Goal: Task Accomplishment & Management: Manage account settings

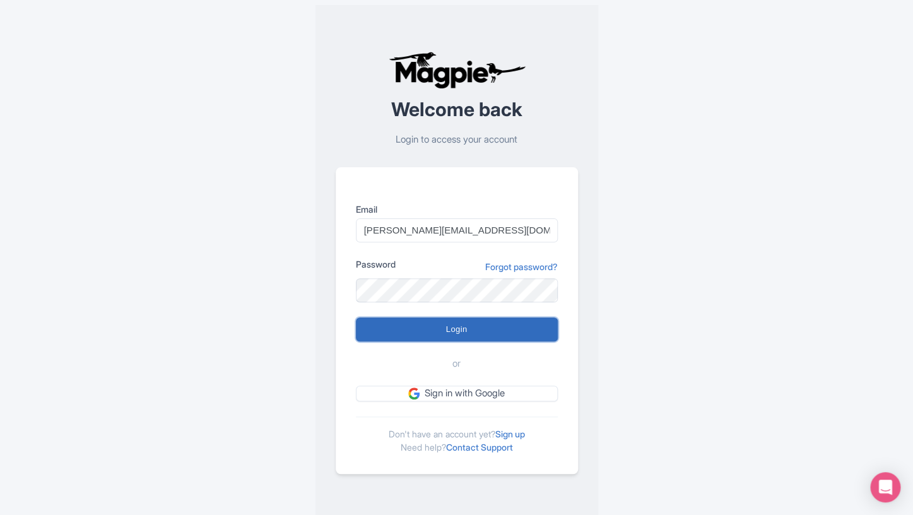
click at [482, 326] on input "Login" at bounding box center [457, 329] width 202 height 24
type input "Logging in..."
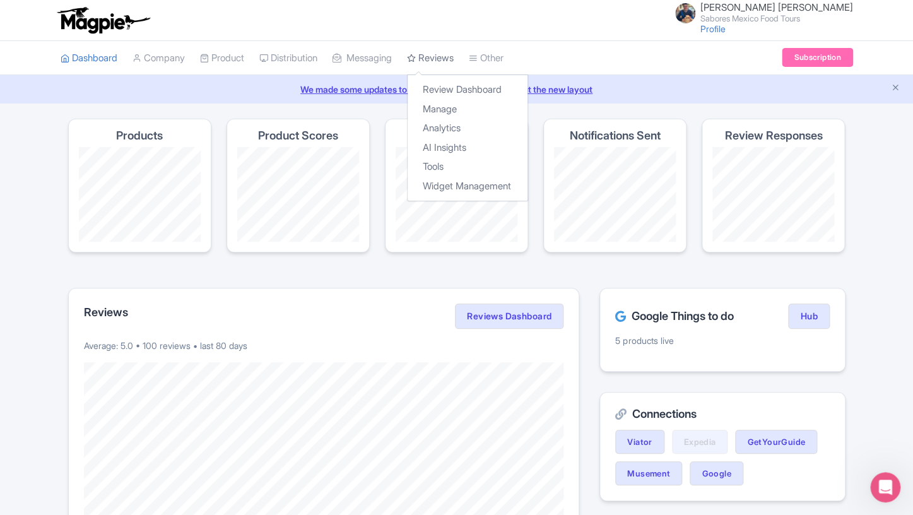
click at [443, 69] on link "Reviews" at bounding box center [430, 58] width 47 height 35
click at [443, 95] on link "Review Dashboard" at bounding box center [467, 90] width 120 height 20
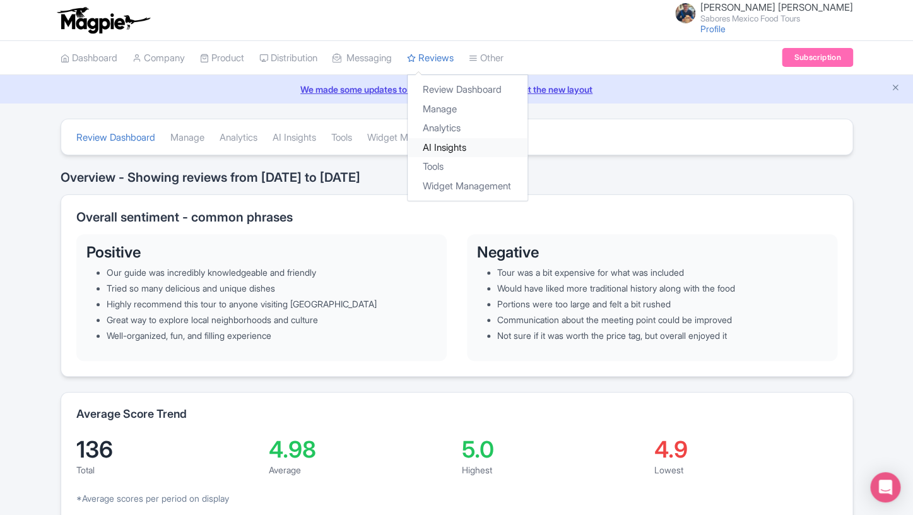
click at [458, 148] on link "AI Insights" at bounding box center [467, 148] width 120 height 20
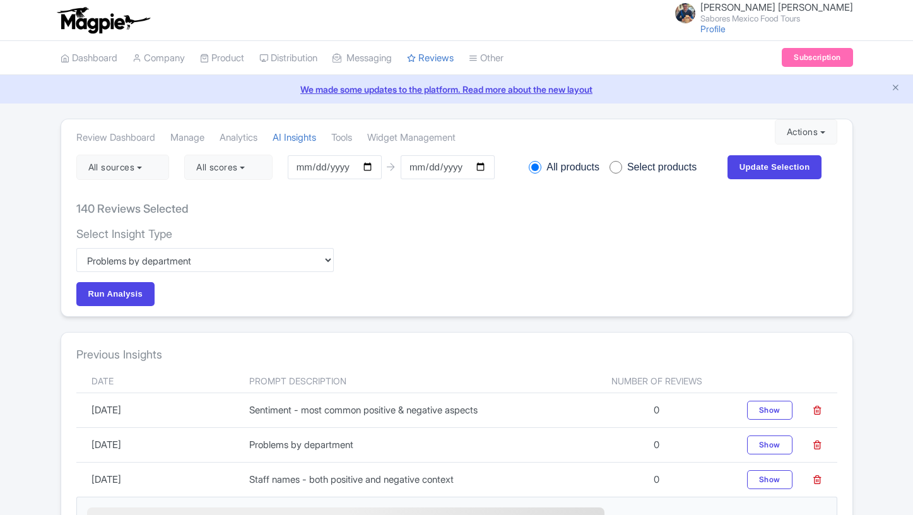
select select "6bef8b30-fdb9-429f-9c55-18283ca3c702"
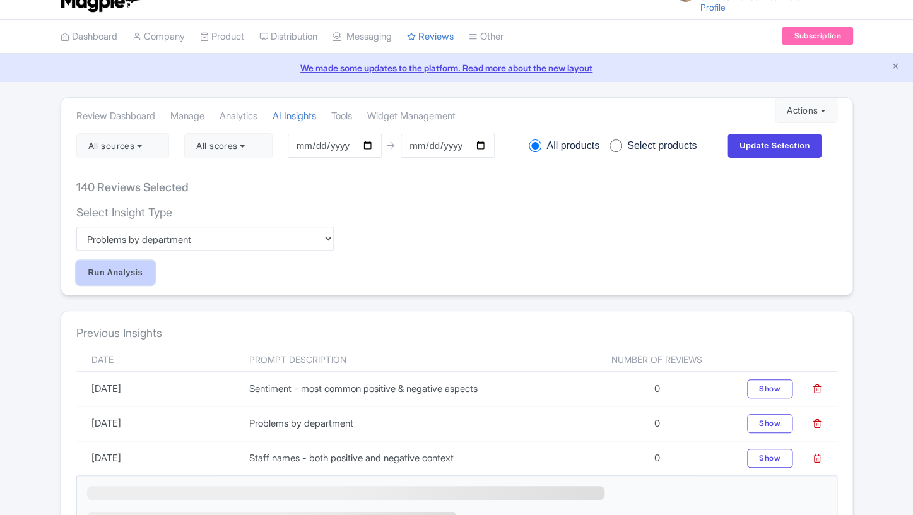
click at [129, 274] on input "Run Analysis" at bounding box center [115, 272] width 79 height 24
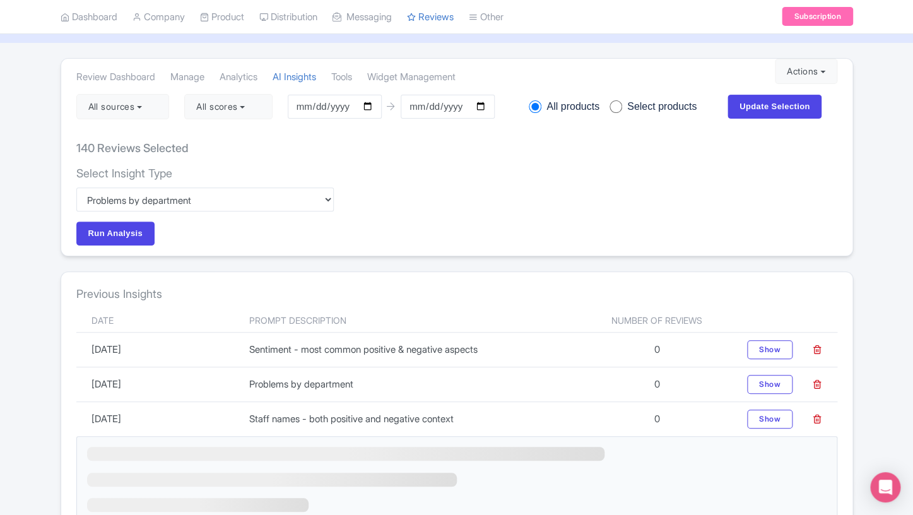
scroll to position [53, 0]
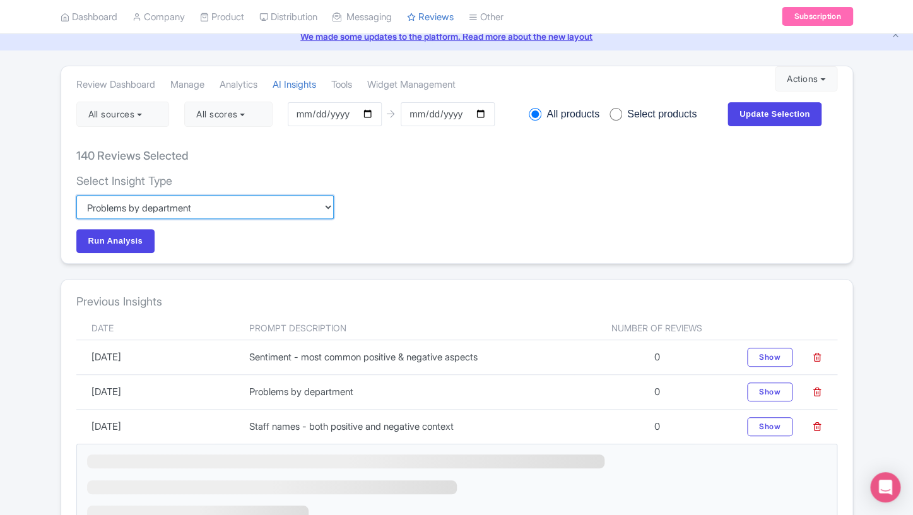
select select
click option "Custom" at bounding box center [0, 0] width 0 height 0
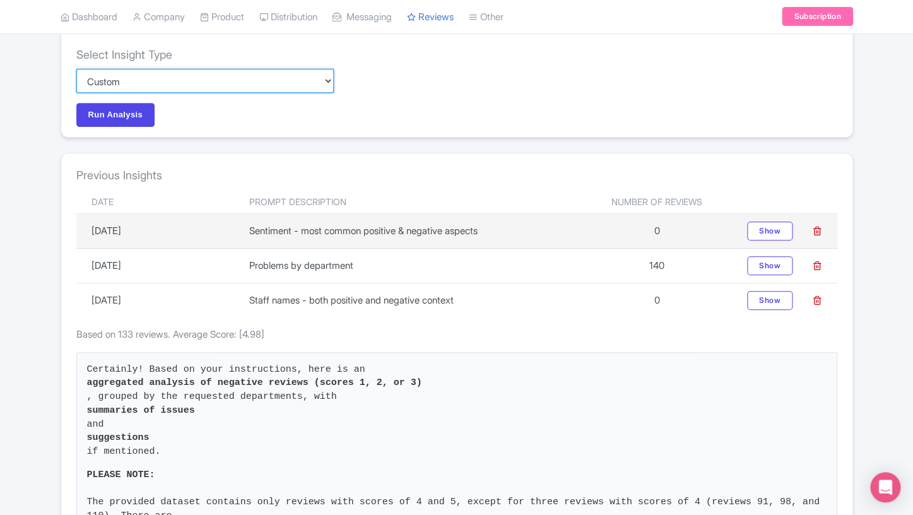
scroll to position [184, 0]
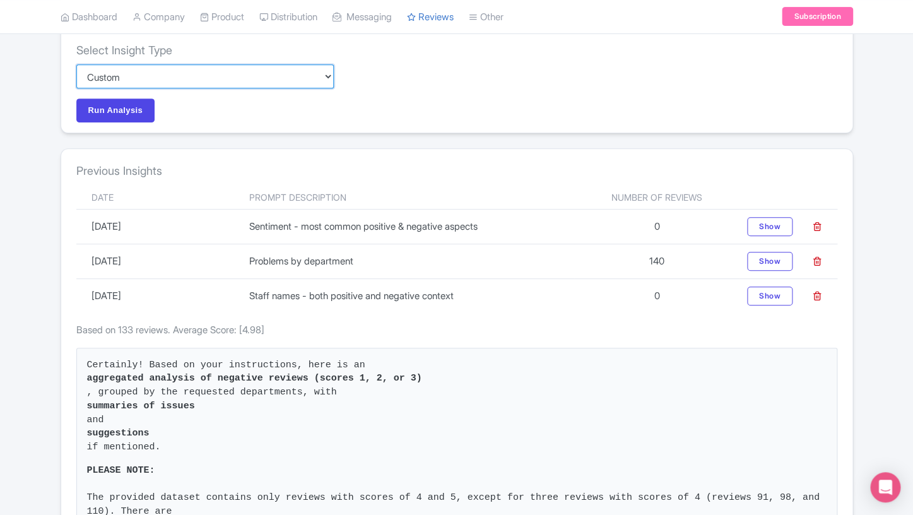
click option "Custom" at bounding box center [0, 0] width 0 height 0
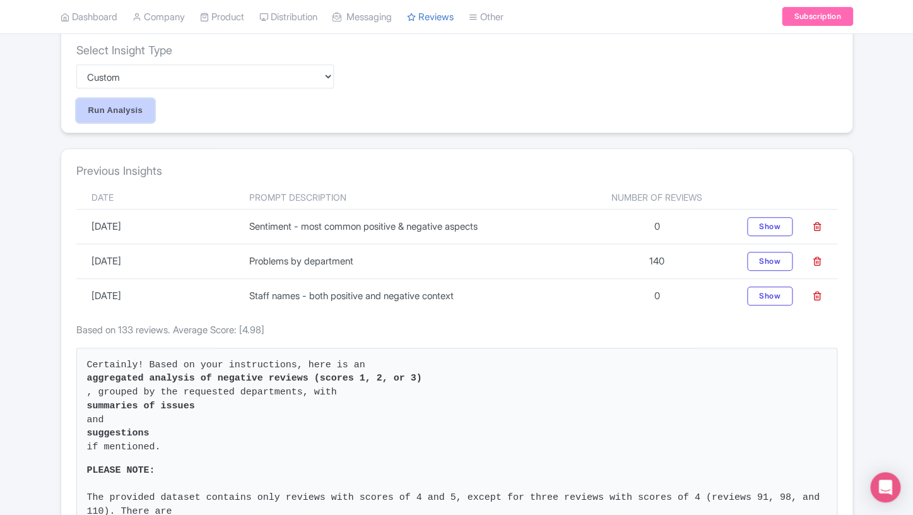
click at [129, 114] on input "Run Analysis" at bounding box center [115, 110] width 79 height 24
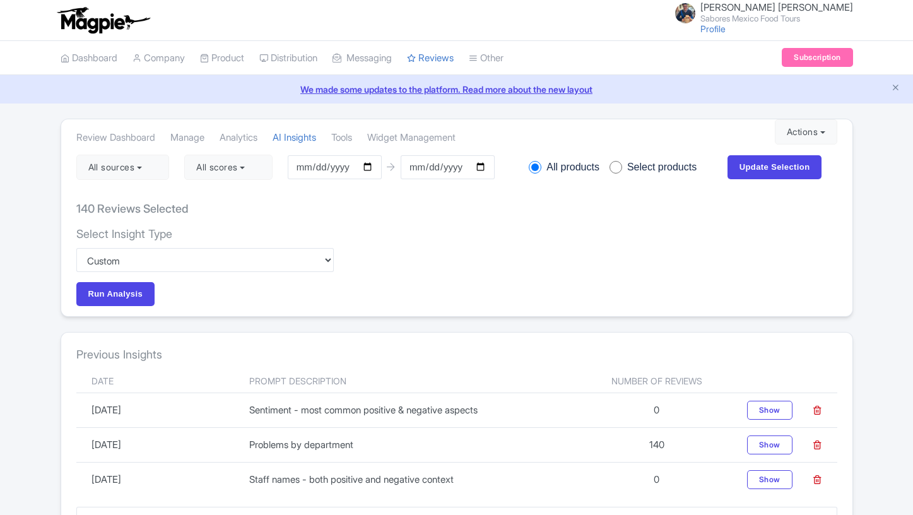
select select
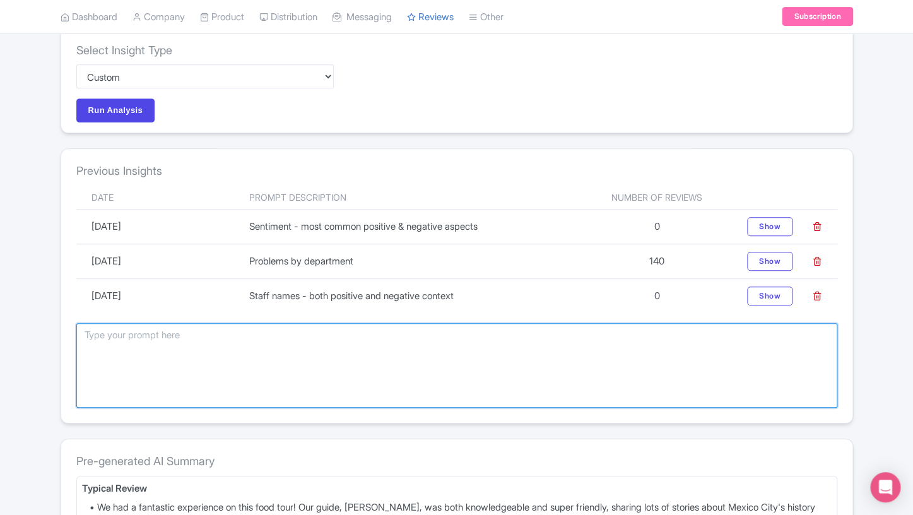
click at [83, 335] on textarea at bounding box center [456, 365] width 761 height 85
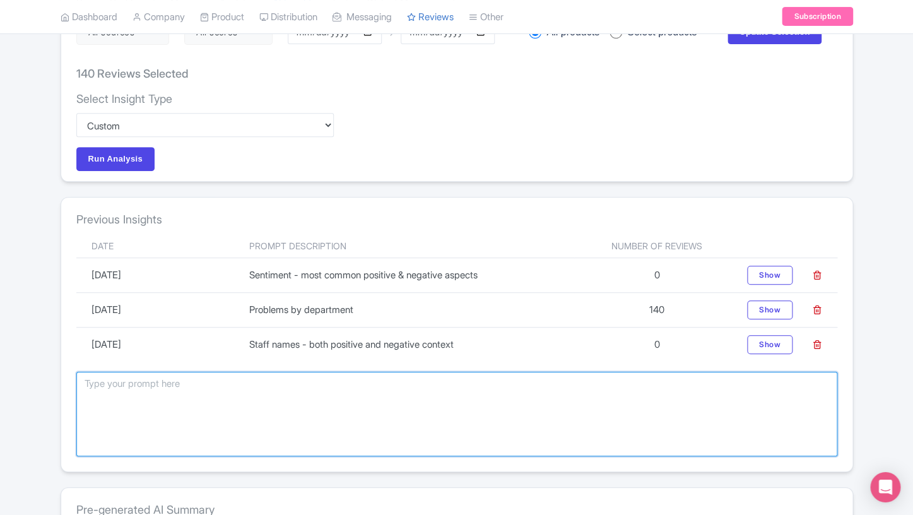
scroll to position [0, 0]
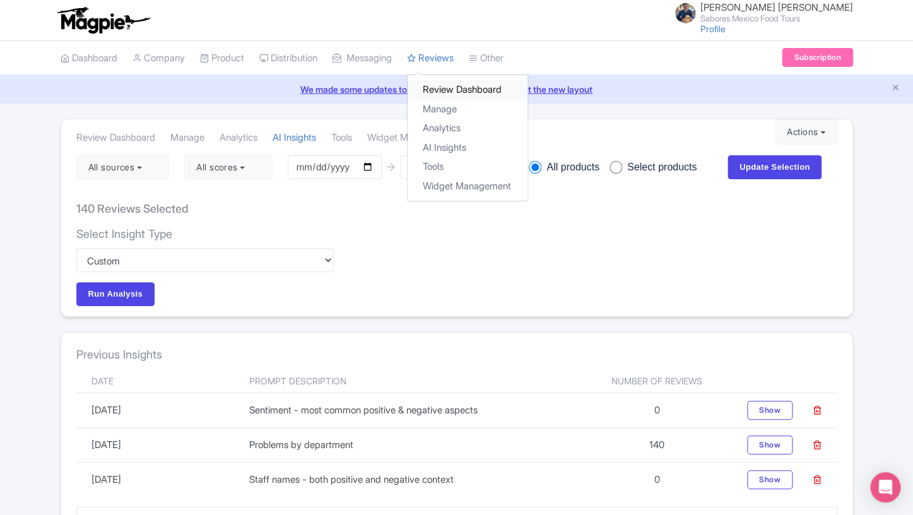
click at [458, 99] on link "Review Dashboard" at bounding box center [467, 90] width 120 height 20
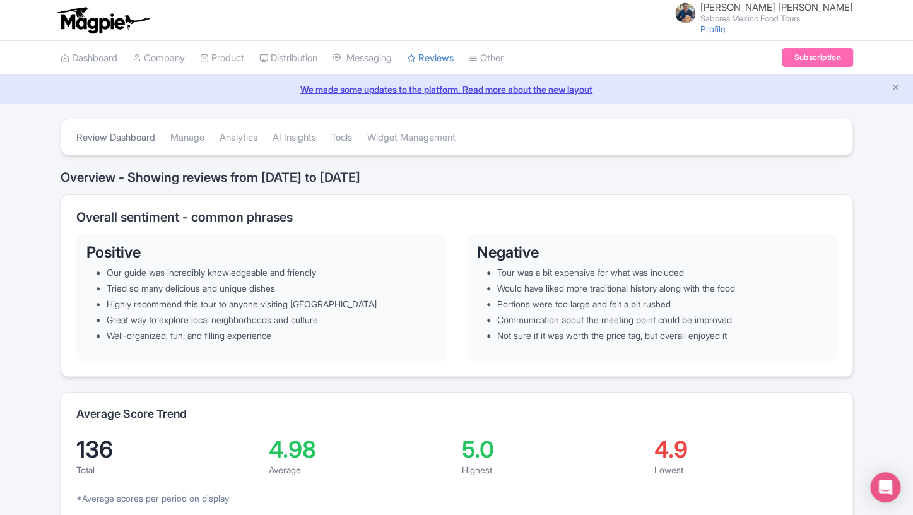
click at [134, 134] on link "Review Dashboard" at bounding box center [115, 137] width 79 height 35
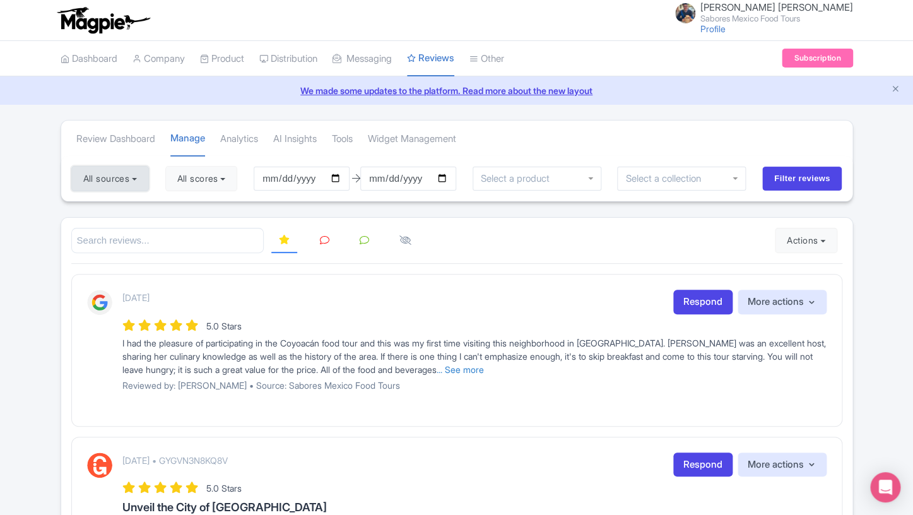
click at [143, 172] on button "All sources" at bounding box center [110, 178] width 78 height 25
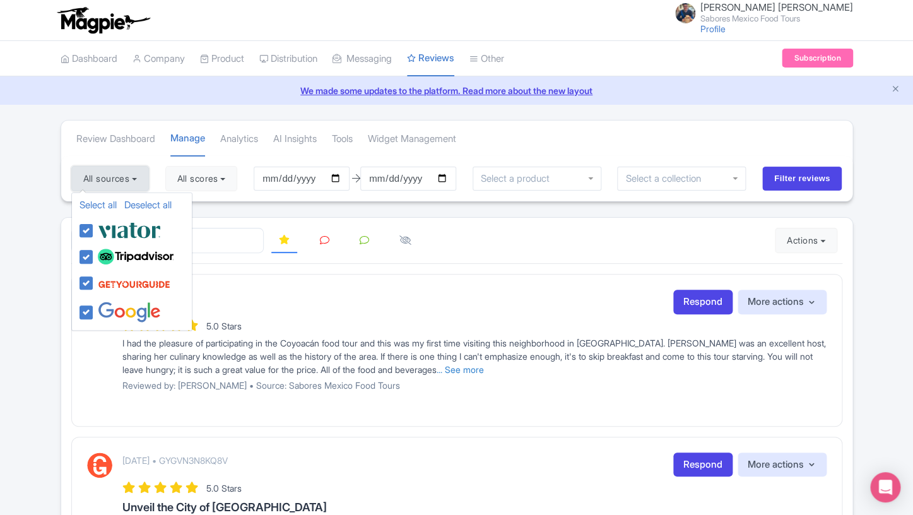
click at [143, 172] on button "All sources" at bounding box center [110, 178] width 78 height 25
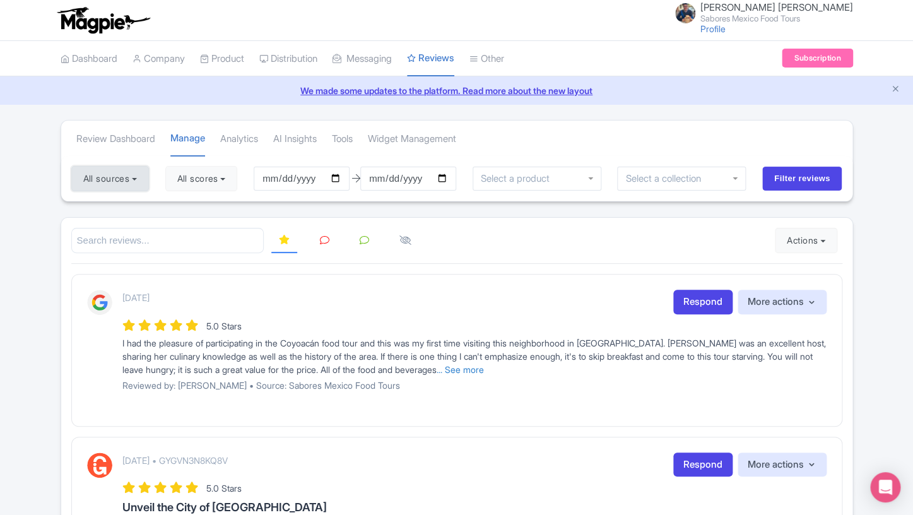
click at [145, 184] on button "All sources" at bounding box center [110, 178] width 78 height 25
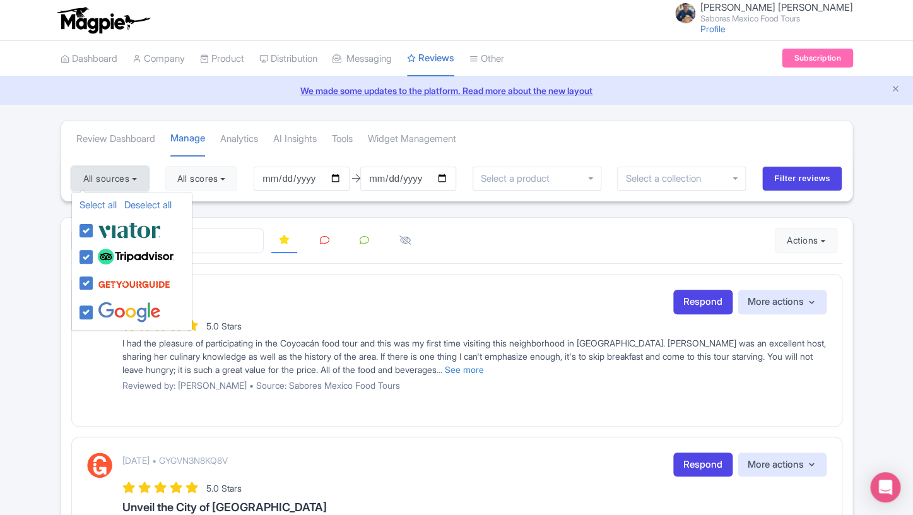
click at [145, 184] on button "All sources" at bounding box center [110, 178] width 78 height 25
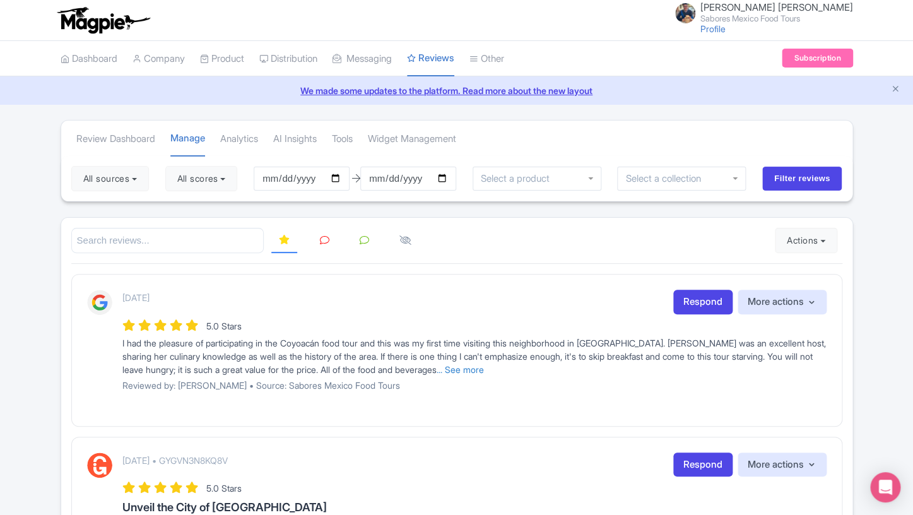
click at [219, 244] on input "search" at bounding box center [167, 241] width 193 height 26
click at [136, 132] on link "Review Dashboard" at bounding box center [115, 139] width 79 height 35
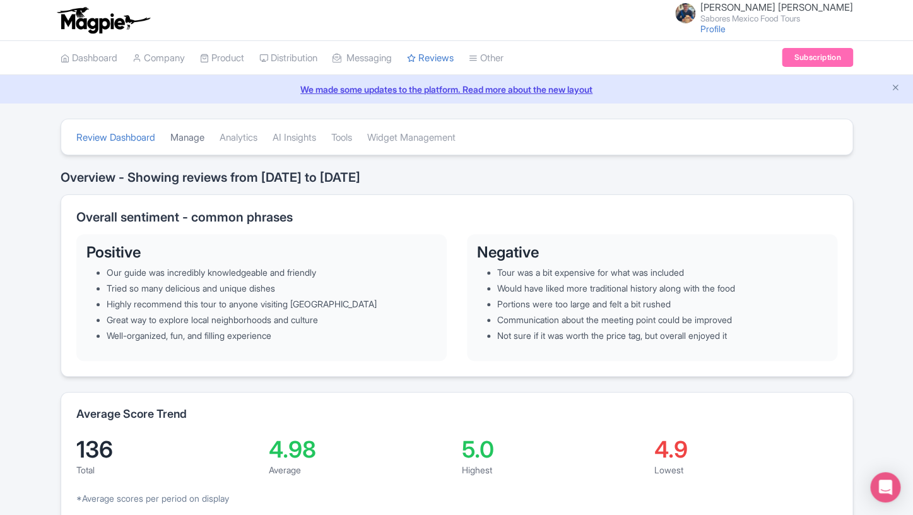
click at [198, 144] on link "Manage" at bounding box center [187, 137] width 34 height 35
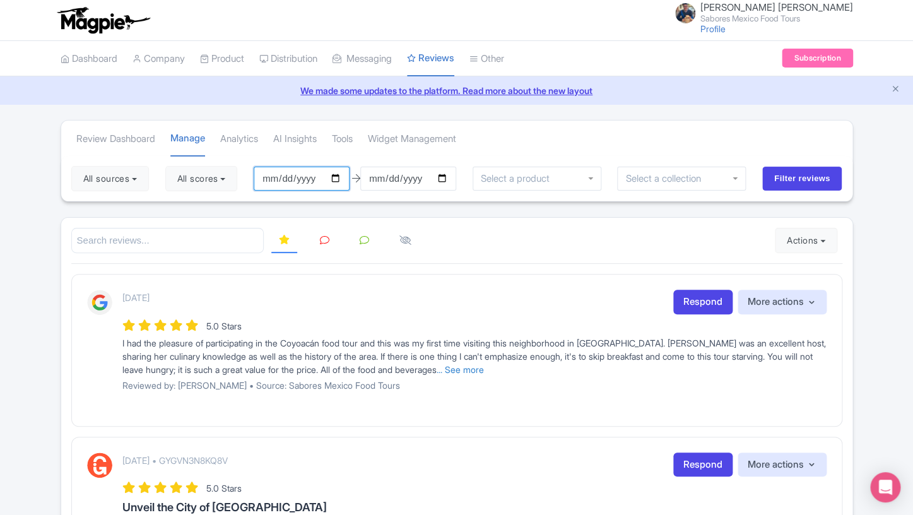
click at [318, 175] on input "[DATE]" at bounding box center [302, 179] width 96 height 24
click at [341, 175] on input "[DATE]" at bounding box center [302, 179] width 96 height 24
click at [338, 181] on input "2025-01-02" at bounding box center [302, 179] width 96 height 24
type input "[DATE]"
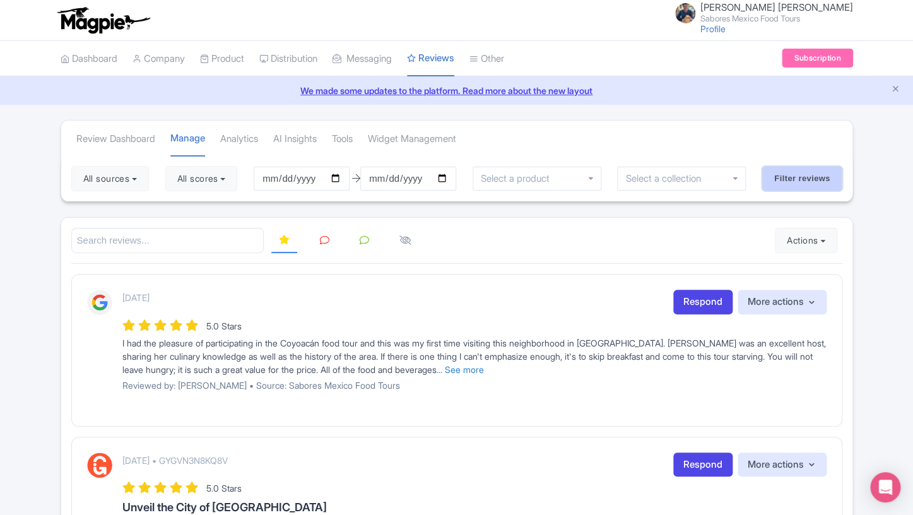
click at [795, 176] on input "Filter reviews" at bounding box center [802, 179] width 80 height 24
click at [136, 138] on link "Review Dashboard" at bounding box center [115, 139] width 79 height 35
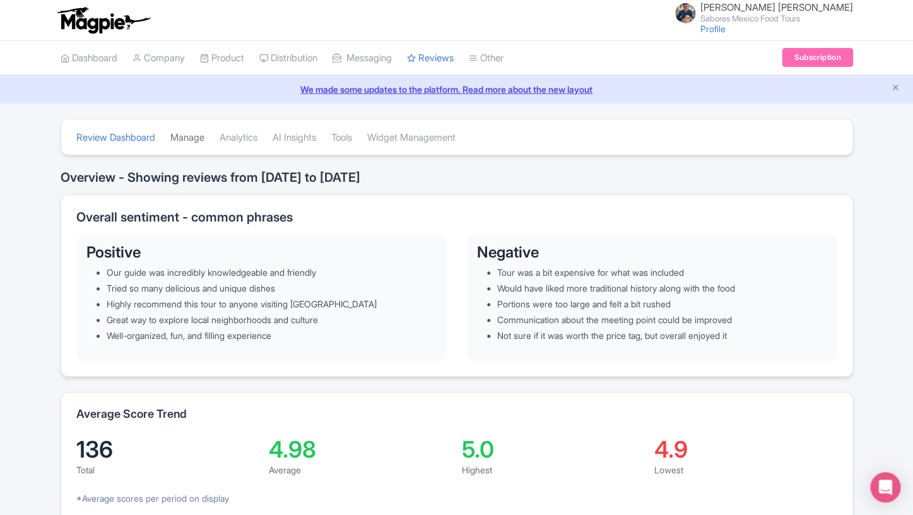
click at [201, 140] on link "Manage" at bounding box center [187, 137] width 34 height 35
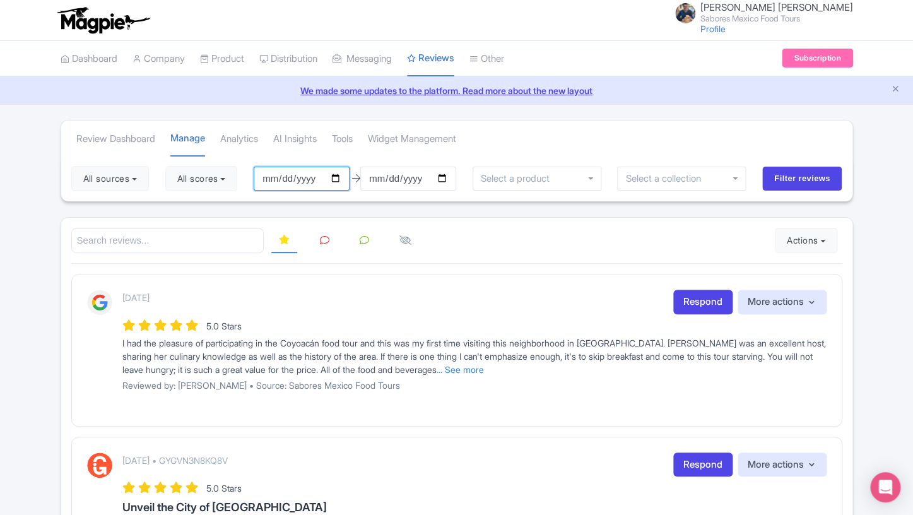
click at [337, 183] on input "2025-07-02" at bounding box center [302, 179] width 96 height 24
click at [306, 174] on input "2025-01-02" at bounding box center [302, 179] width 96 height 24
click at [330, 177] on input "2025-01-02" at bounding box center [302, 179] width 96 height 24
click at [340, 178] on input "2025-01-02" at bounding box center [302, 179] width 96 height 24
type input "[DATE]"
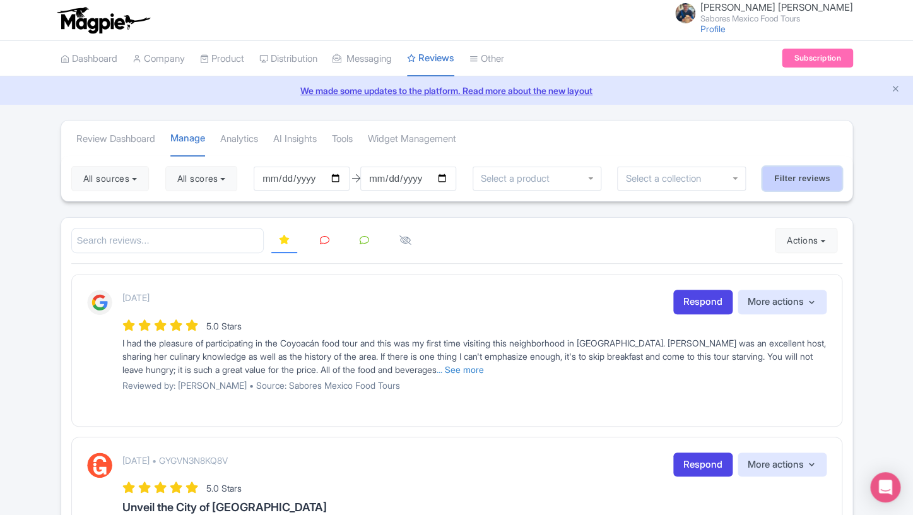
click at [793, 187] on input "Filter reviews" at bounding box center [802, 179] width 80 height 24
click at [114, 137] on link "Review Dashboard" at bounding box center [115, 139] width 79 height 35
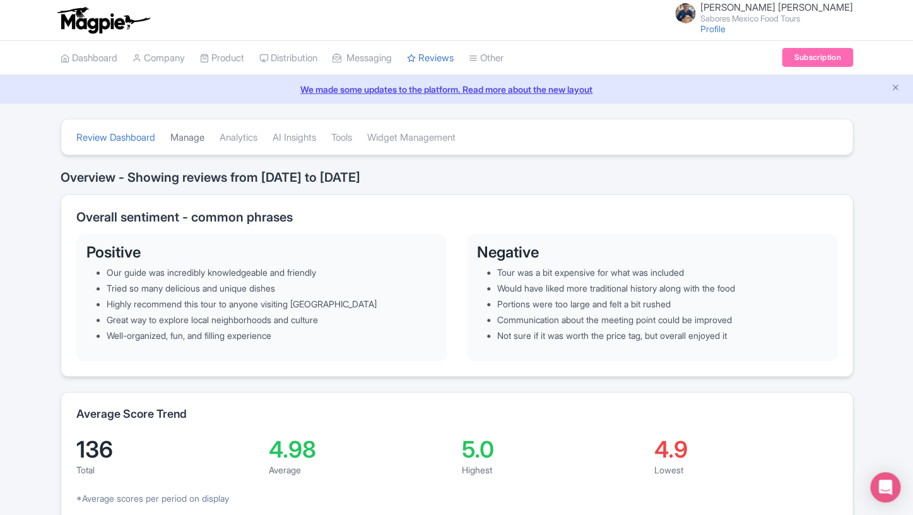
click at [185, 144] on link "Manage" at bounding box center [187, 137] width 34 height 35
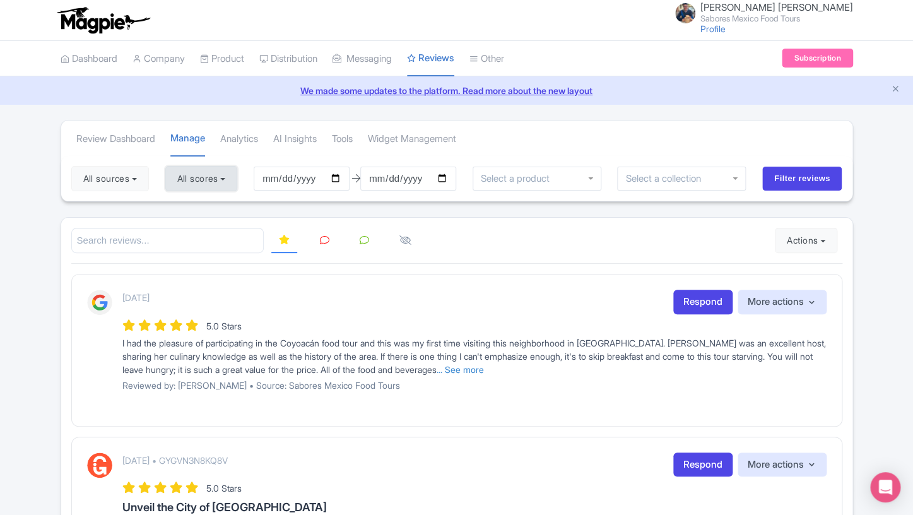
click at [223, 179] on button "All scores" at bounding box center [201, 178] width 73 height 25
click at [140, 179] on button "All sources" at bounding box center [110, 178] width 78 height 25
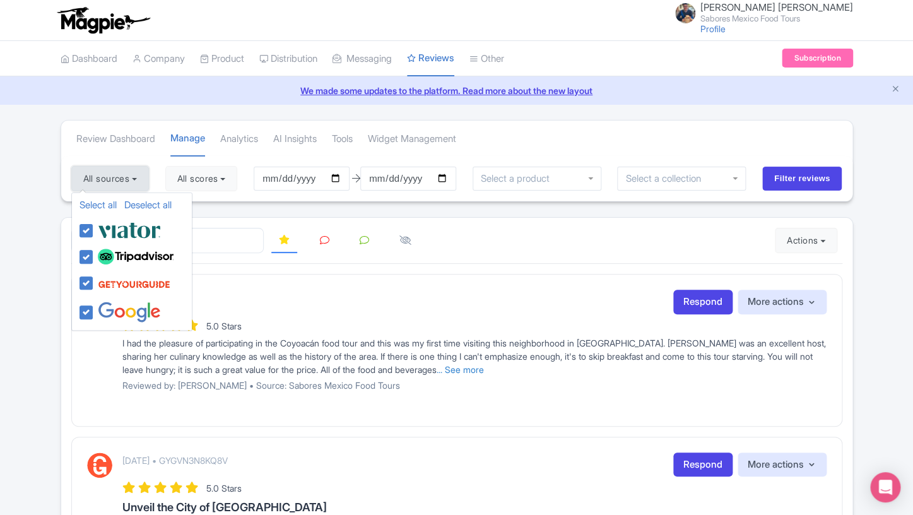
click at [140, 179] on button "All sources" at bounding box center [110, 178] width 78 height 25
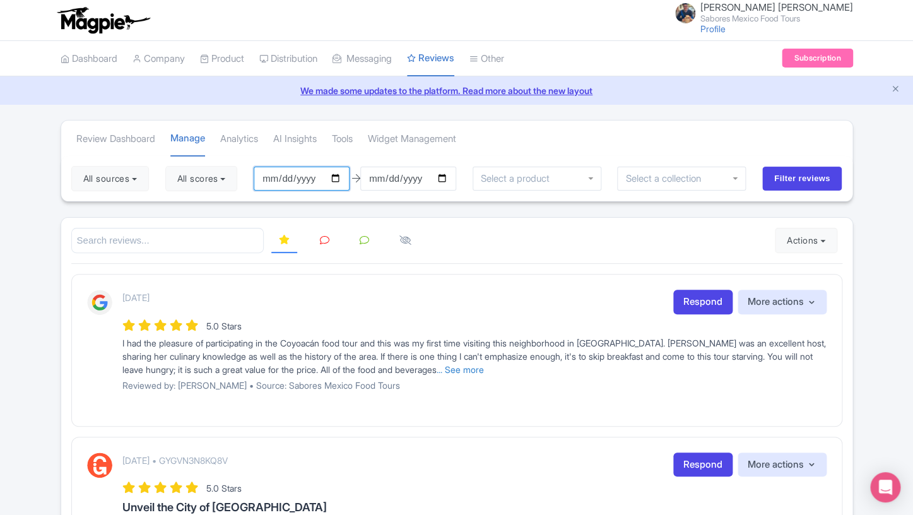
click at [336, 175] on input "2025-07-02" at bounding box center [302, 179] width 96 height 24
click at [344, 179] on input "2025-01-02" at bounding box center [302, 179] width 96 height 24
click at [339, 177] on input "2025-01-02" at bounding box center [302, 179] width 96 height 24
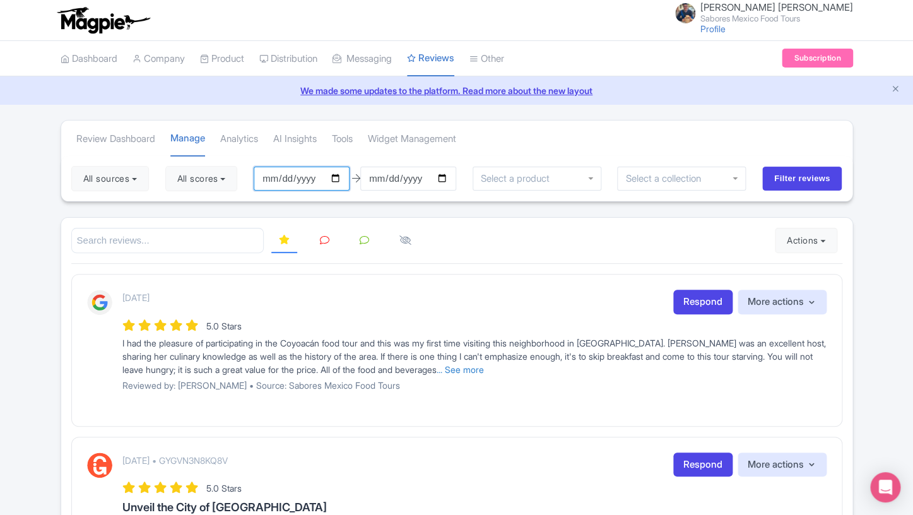
type input "[DATE]"
click at [788, 178] on input "Filter reviews" at bounding box center [802, 179] width 80 height 24
click at [131, 178] on button "4 sources" at bounding box center [107, 178] width 73 height 25
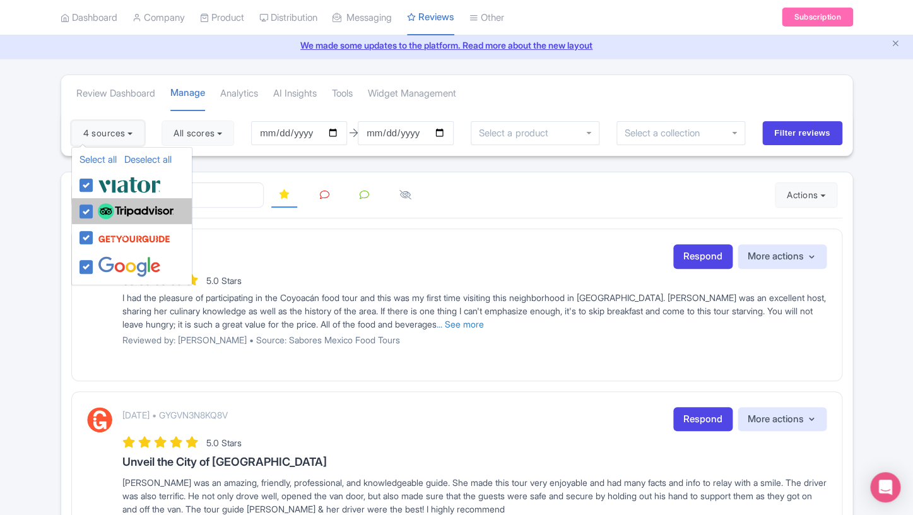
scroll to position [49, 0]
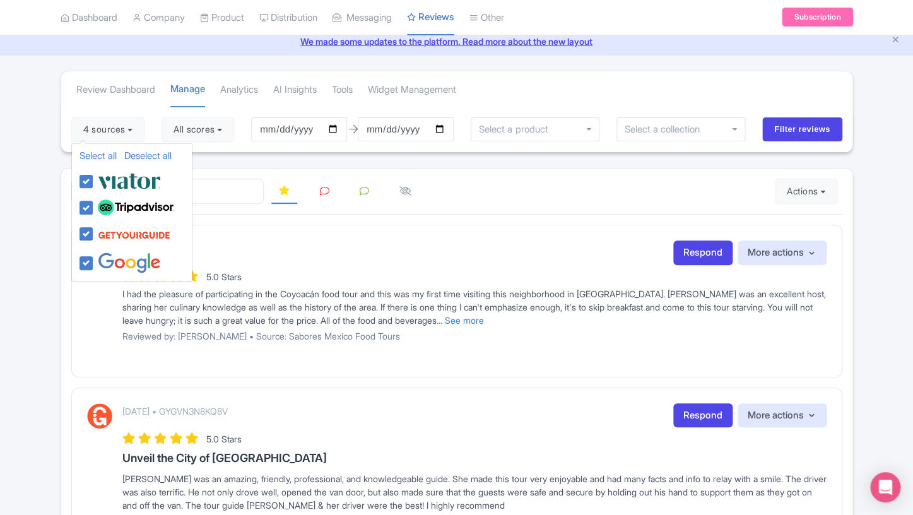
click at [103, 150] on div "Select all Deselect all" at bounding box center [132, 159] width 120 height 20
click at [105, 160] on link "Select all" at bounding box center [97, 155] width 37 height 12
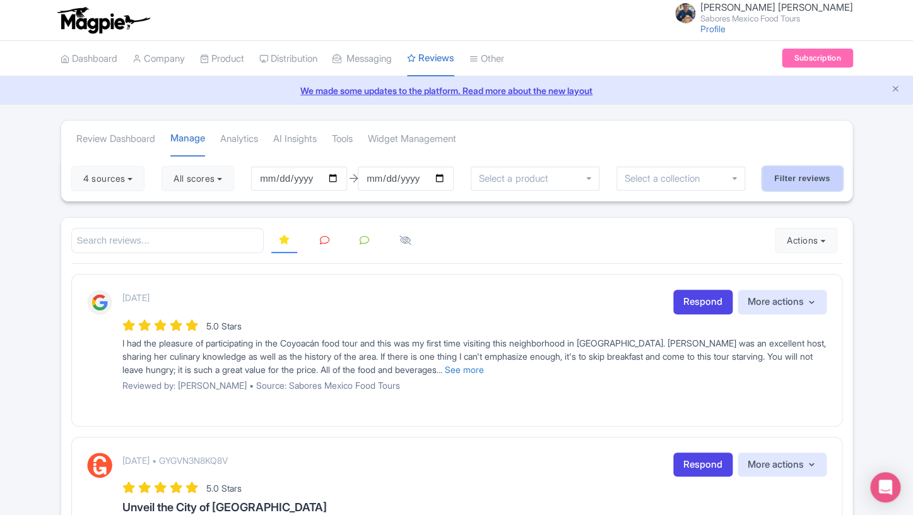
click at [792, 184] on input "Filter reviews" at bounding box center [802, 179] width 80 height 24
click at [796, 180] on input "Filter reviews" at bounding box center [802, 179] width 80 height 24
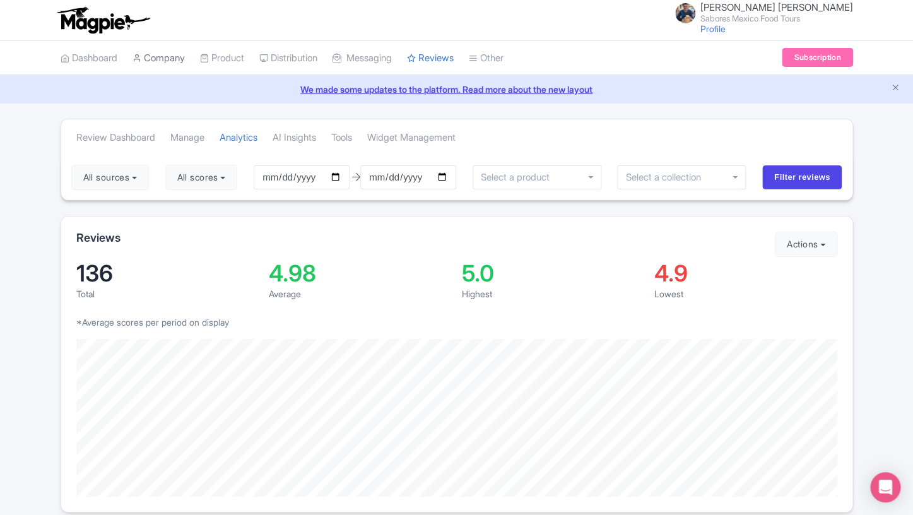
click at [155, 65] on link "Company" at bounding box center [158, 58] width 52 height 35
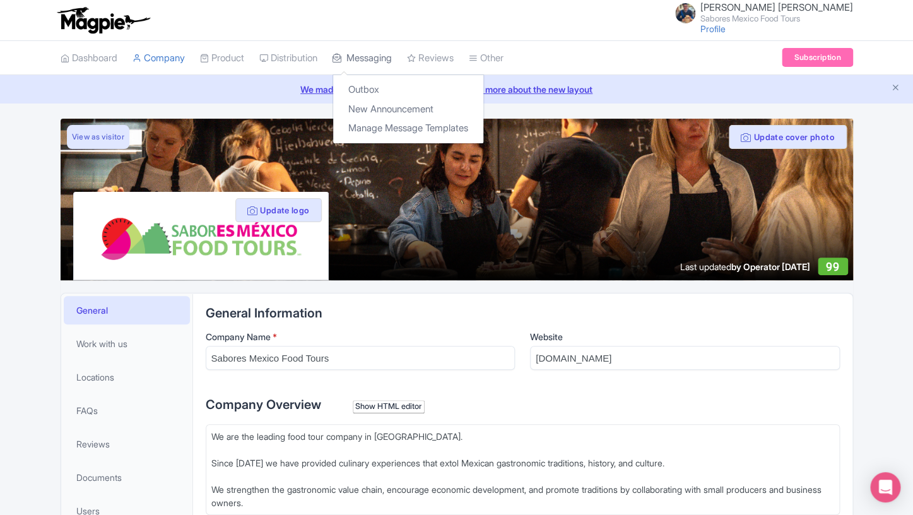
click at [373, 61] on link "Messaging" at bounding box center [361, 58] width 59 height 35
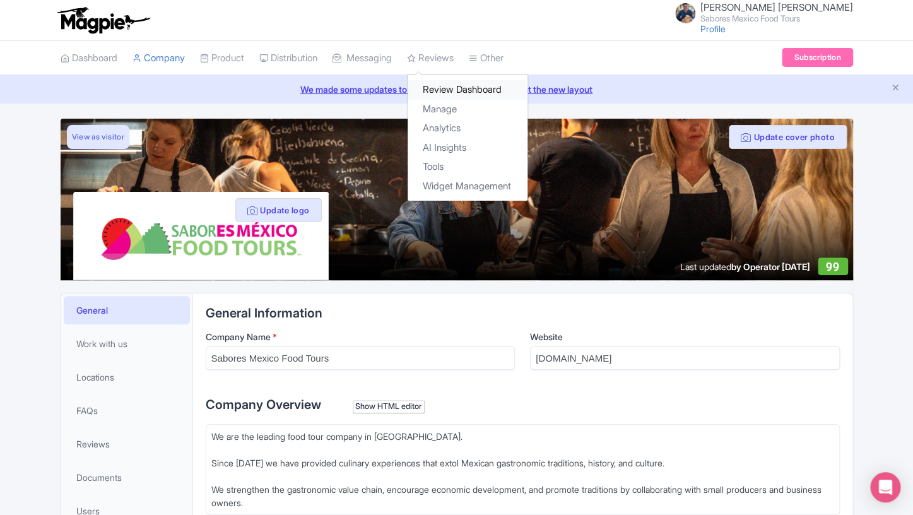
click at [456, 89] on link "Review Dashboard" at bounding box center [467, 90] width 120 height 20
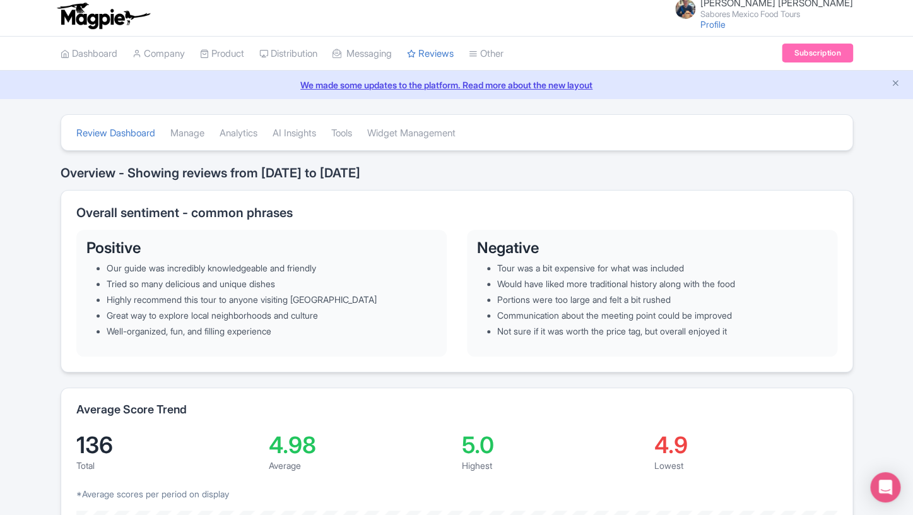
scroll to position [9, 0]
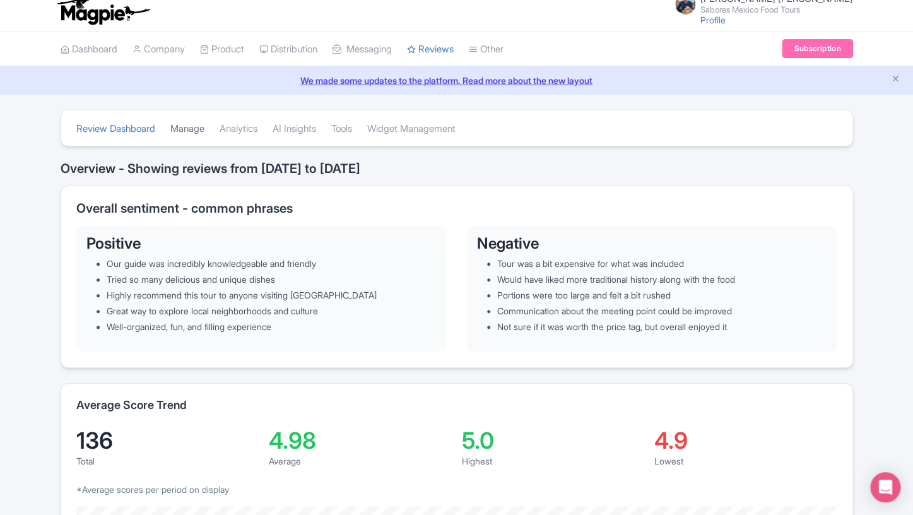
click at [202, 127] on link "Manage" at bounding box center [187, 129] width 34 height 35
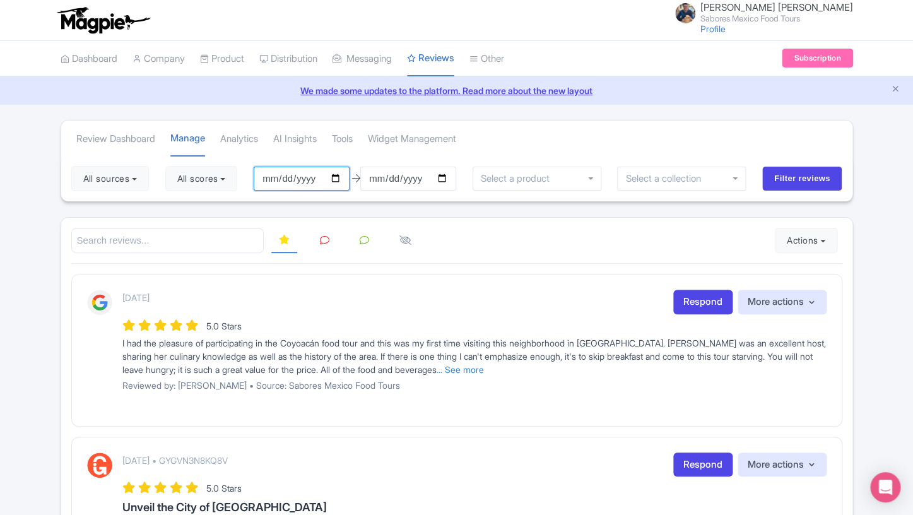
click at [307, 177] on input "2025-07-02" at bounding box center [302, 179] width 96 height 24
click at [342, 179] on input "2025-07-02" at bounding box center [302, 179] width 96 height 24
click at [317, 180] on input "2025-09-02" at bounding box center [302, 179] width 96 height 24
click at [336, 181] on input "2025-09-02" at bounding box center [302, 179] width 96 height 24
click at [327, 168] on input "2025-09-02" at bounding box center [302, 179] width 96 height 24
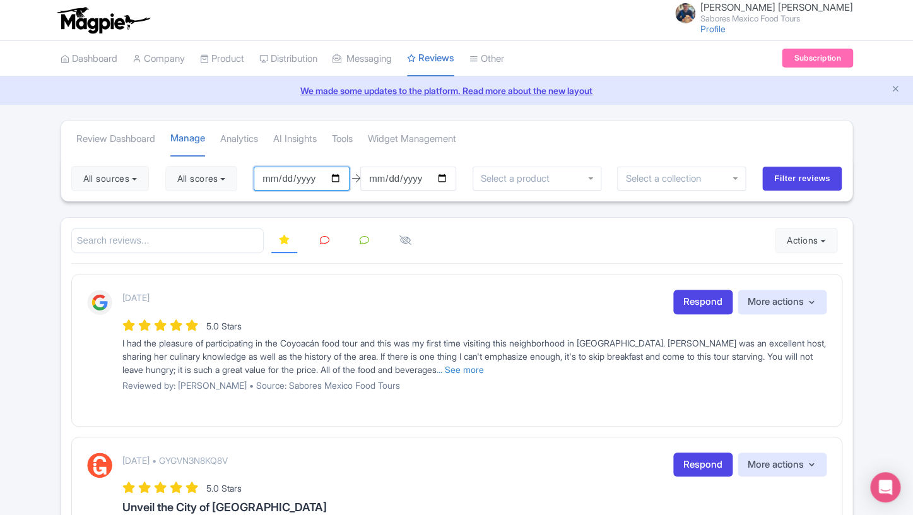
click at [338, 184] on input "2025-09-02" at bounding box center [302, 179] width 96 height 24
type input "2025-09-01"
click at [793, 171] on input "Filter reviews" at bounding box center [802, 179] width 80 height 24
click at [129, 139] on link "Review Dashboard" at bounding box center [115, 139] width 79 height 35
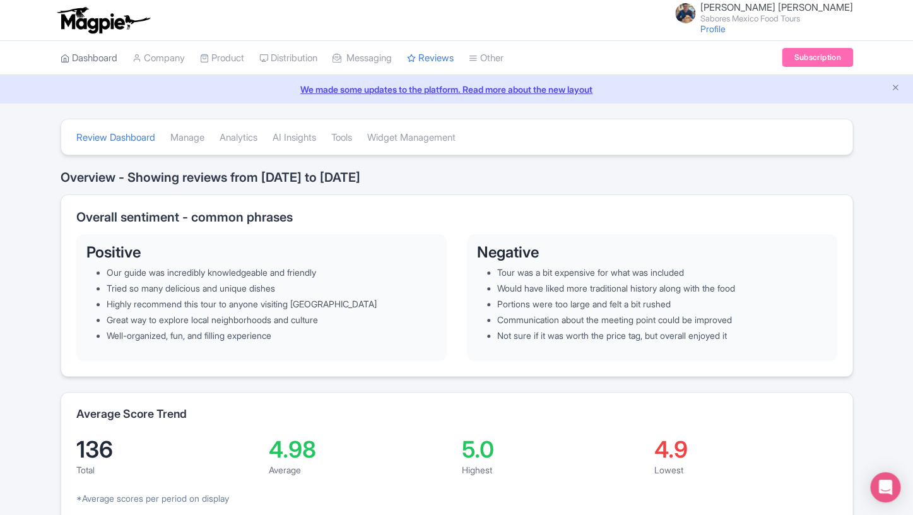
click at [88, 61] on link "Dashboard" at bounding box center [89, 58] width 57 height 35
